Goal: Transaction & Acquisition: Purchase product/service

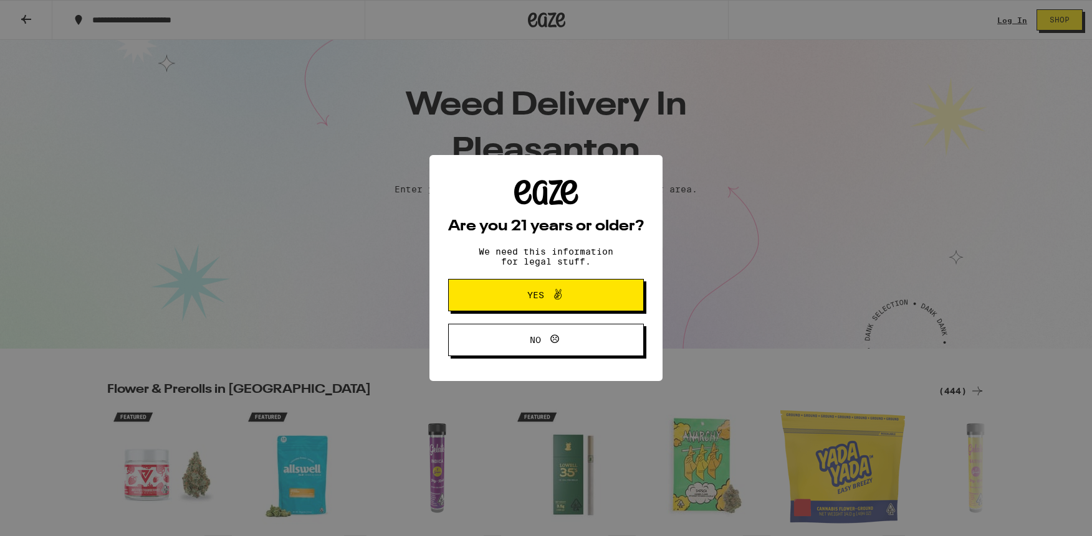
click at [510, 293] on span "Yes" at bounding box center [545, 295] width 95 height 16
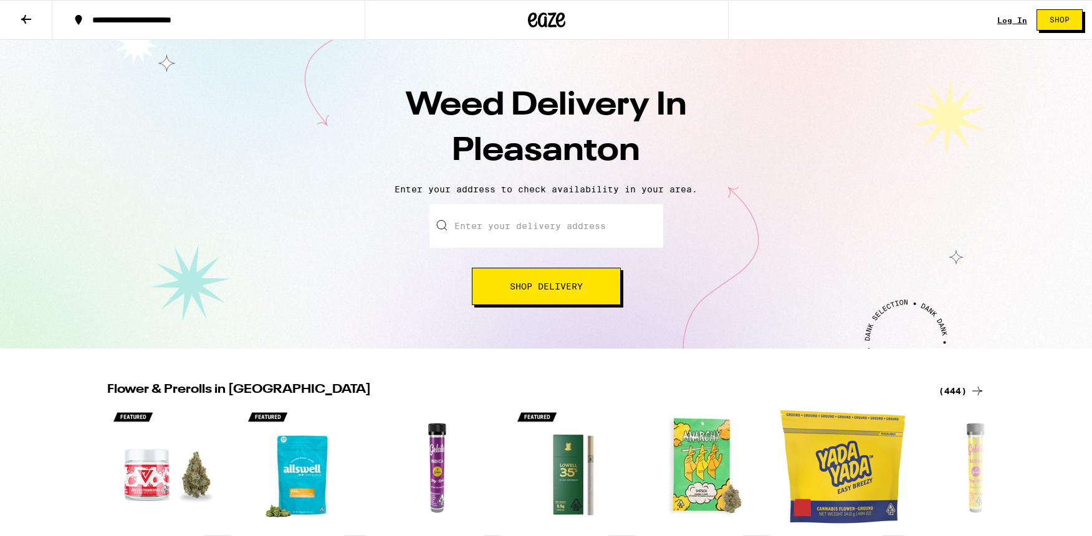
click at [512, 291] on span "Shop Delivery" at bounding box center [546, 286] width 73 height 9
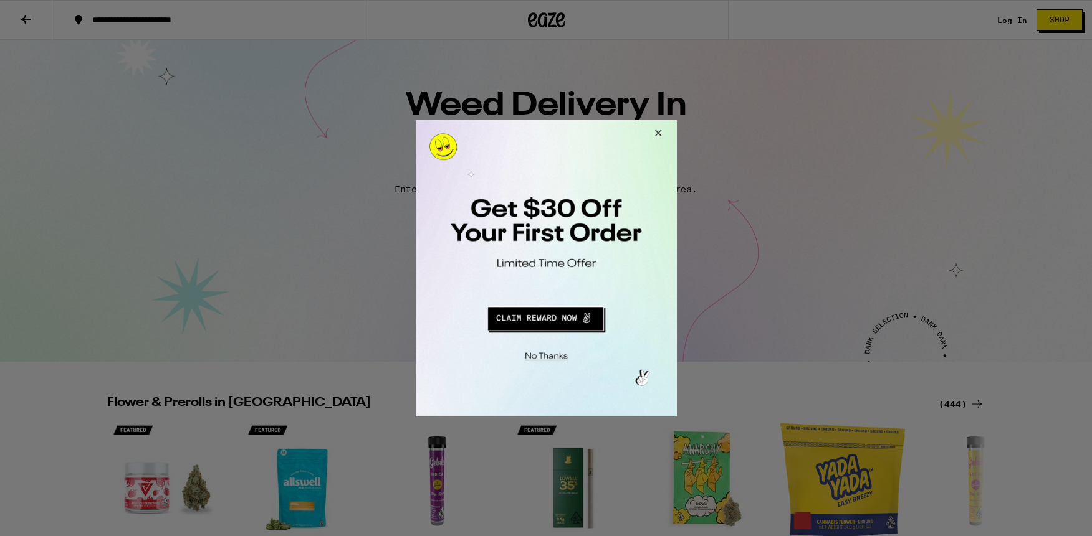
click at [565, 50] on div at bounding box center [546, 268] width 1092 height 536
click at [523, 320] on button "Redirect to URL" at bounding box center [544, 317] width 217 height 30
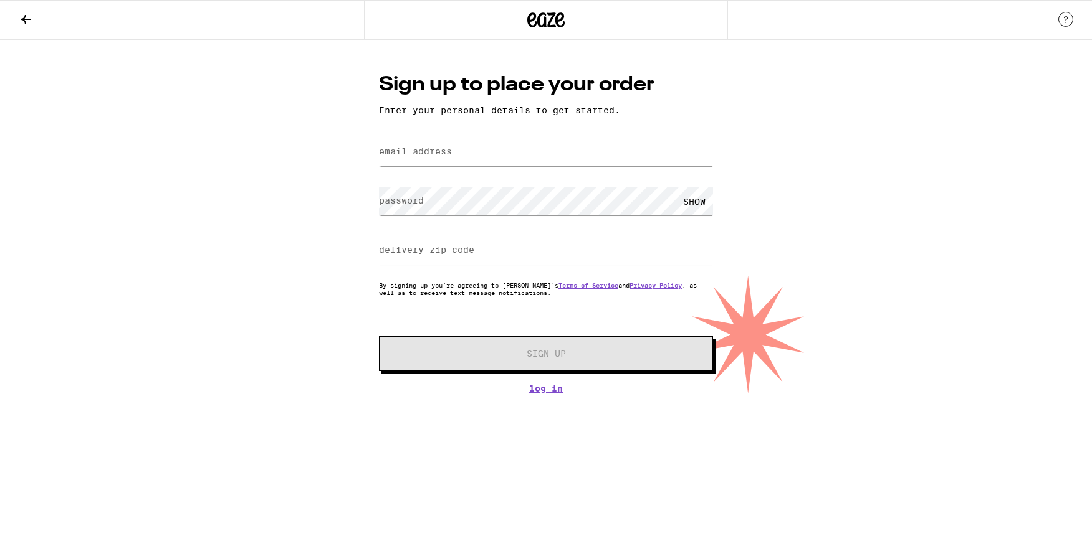
click at [37, 15] on button at bounding box center [26, 20] width 52 height 39
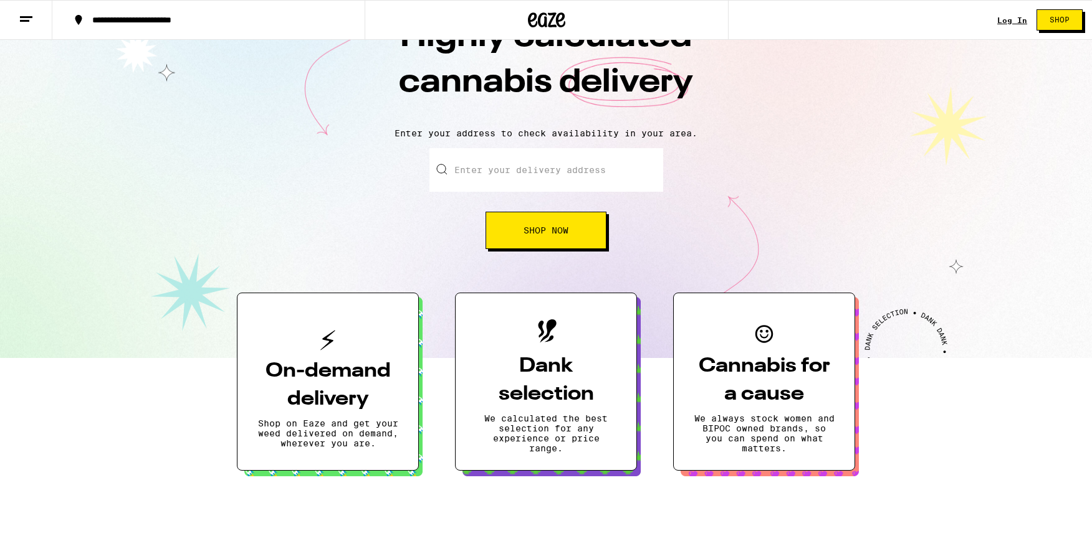
scroll to position [39, 0]
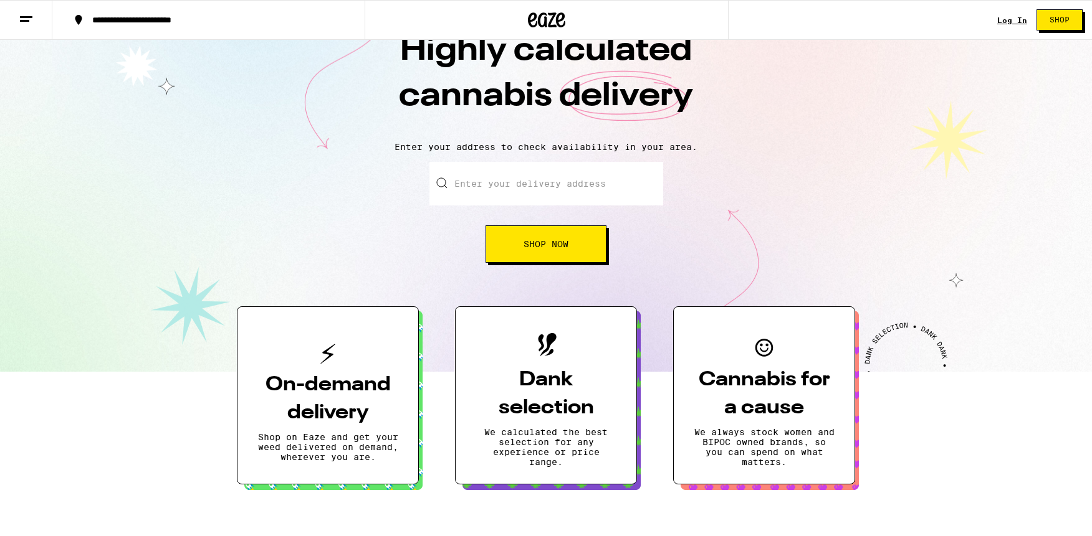
click at [553, 246] on span "Shop Now" at bounding box center [545, 244] width 45 height 9
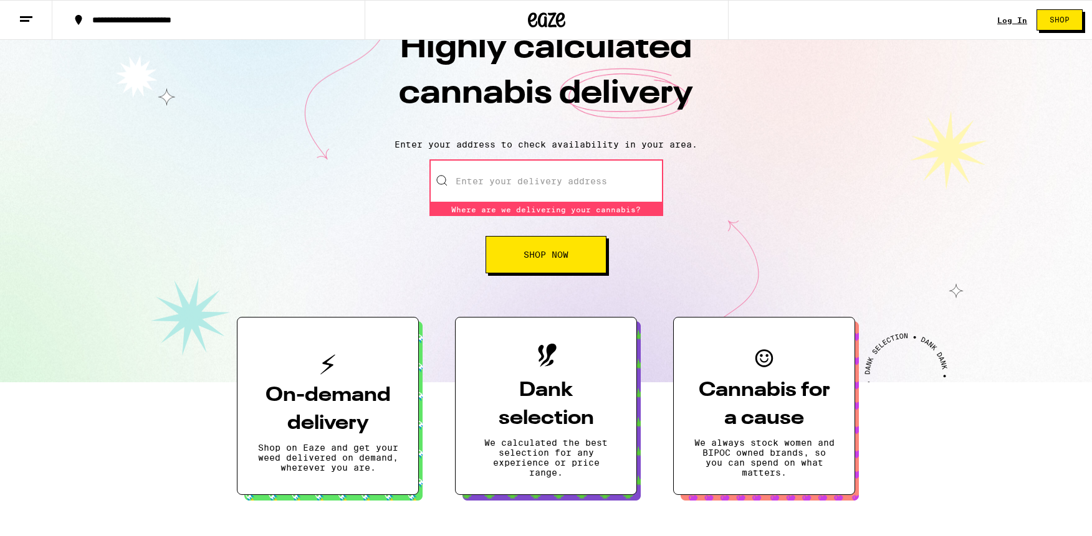
scroll to position [41, 0]
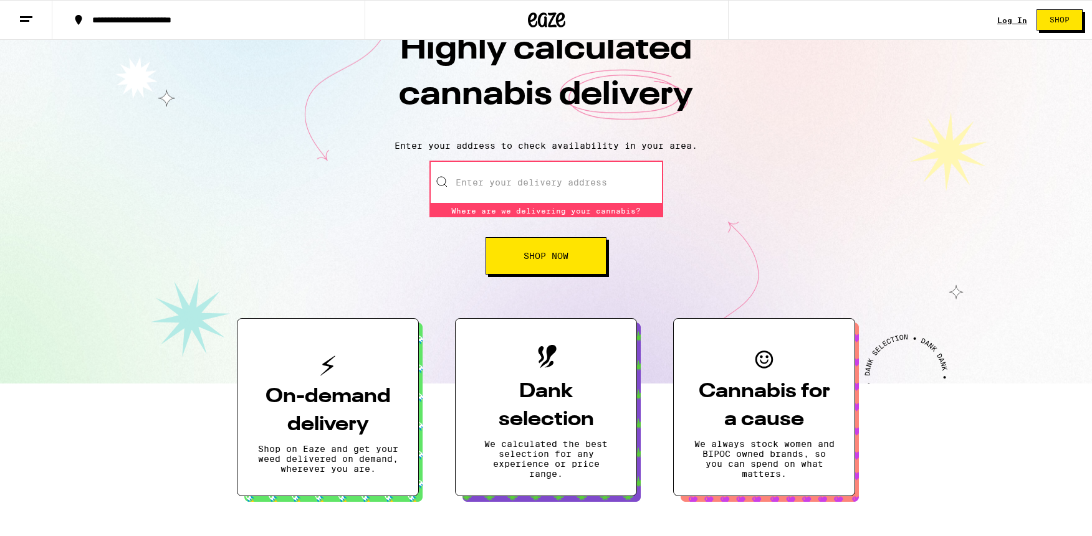
paste input "948 Mingoia St, Pleasanton, CA 94566"
type input "948 Mingoia St, Pleasanton, CA 94566"
